Goal: Task Accomplishment & Management: Manage account settings

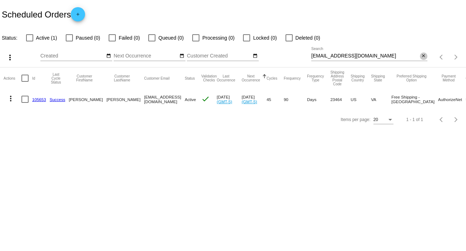
click at [426, 54] on mat-icon "close" at bounding box center [423, 56] width 5 height 6
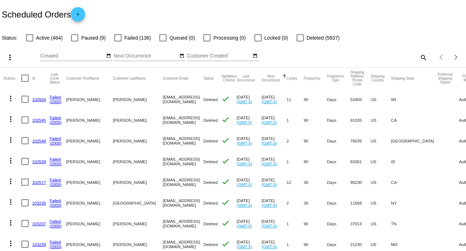
click at [421, 57] on mat-icon "search" at bounding box center [423, 57] width 9 height 11
click at [421, 57] on input "Search" at bounding box center [369, 56] width 116 height 6
paste input "[EMAIL_ADDRESS][DOMAIN_NAME]"
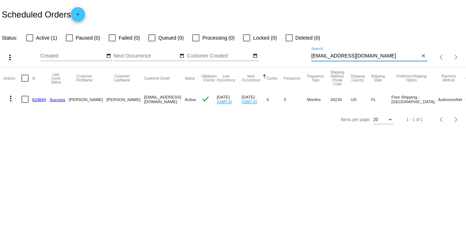
type input "[EMAIL_ADDRESS][DOMAIN_NAME]"
click at [9, 98] on mat-icon "more_vert" at bounding box center [10, 98] width 9 height 9
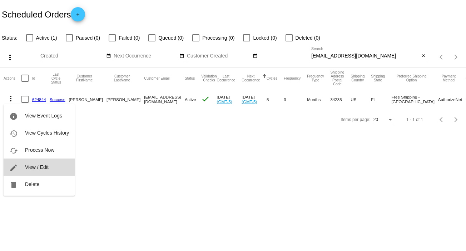
click at [40, 167] on span "View / Edit" at bounding box center [37, 167] width 24 height 6
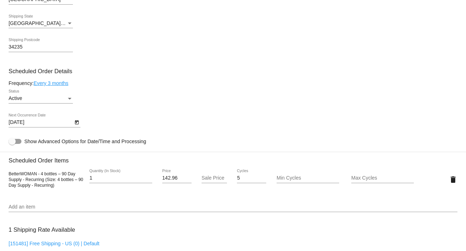
scroll to position [353, 0]
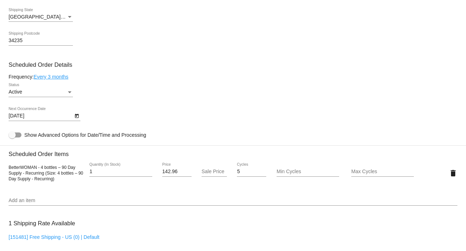
click at [69, 93] on div "Status" at bounding box center [70, 93] width 4 height 2
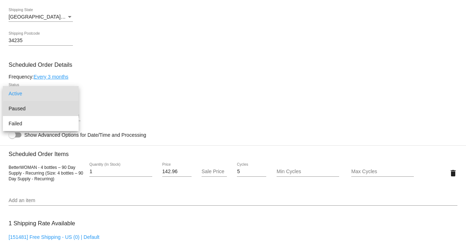
click at [64, 109] on span "Paused" at bounding box center [41, 108] width 64 height 15
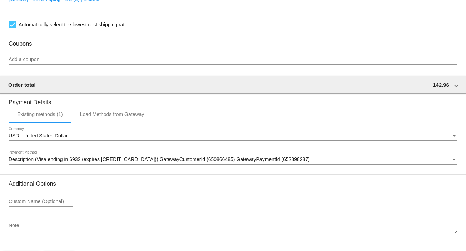
scroll to position [618, 0]
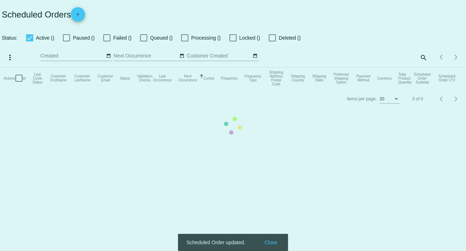
checkbox input "false"
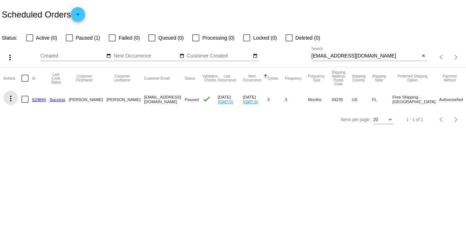
click at [10, 95] on mat-icon "more_vert" at bounding box center [10, 98] width 9 height 9
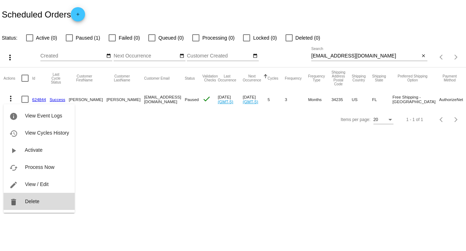
click at [37, 200] on span "Delete" at bounding box center [32, 202] width 14 height 6
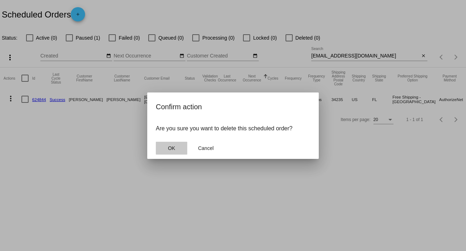
click at [175, 146] on span "OK" at bounding box center [171, 149] width 7 height 6
